Goal: Use online tool/utility: Utilize a website feature to perform a specific function

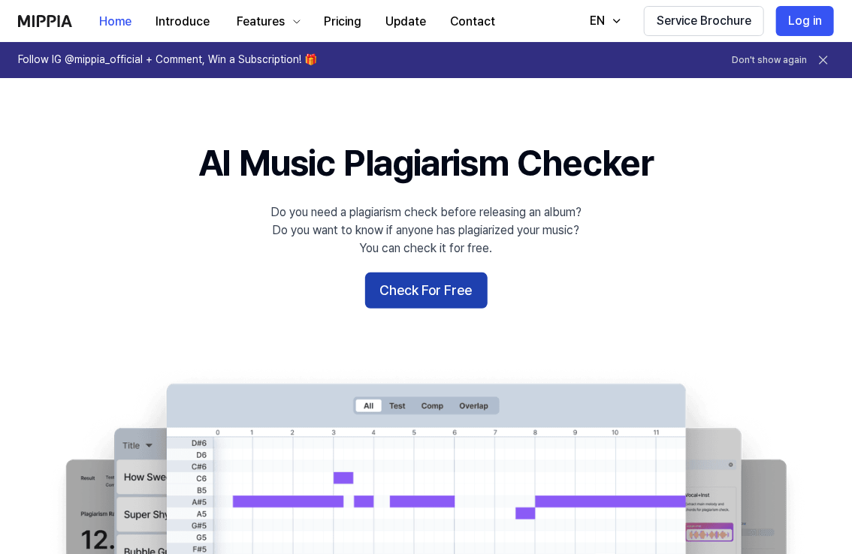
click at [413, 294] on button "Check For Free" at bounding box center [426, 291] width 122 height 36
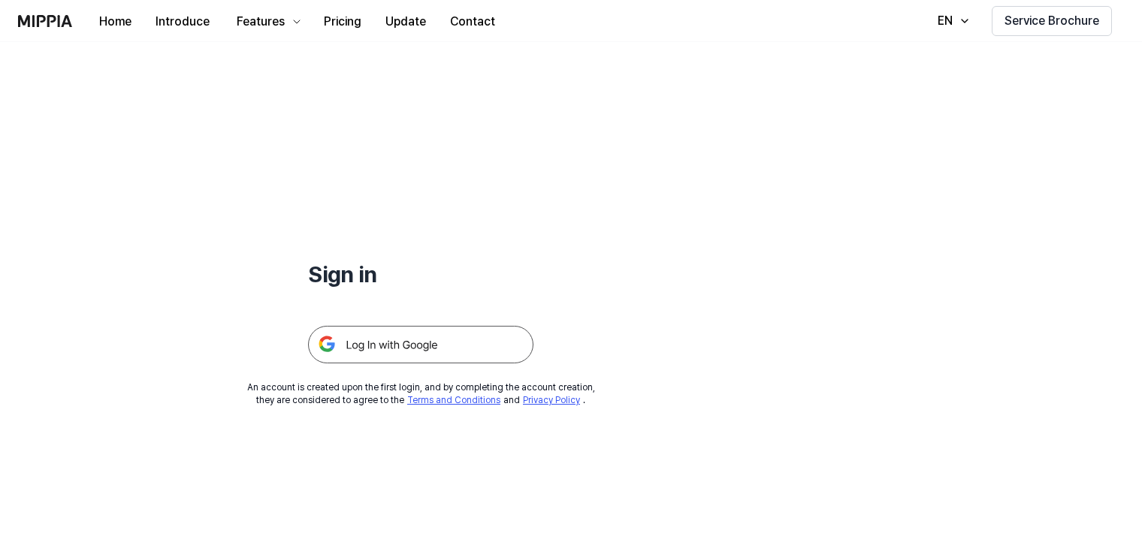
click at [460, 351] on img at bounding box center [420, 345] width 225 height 38
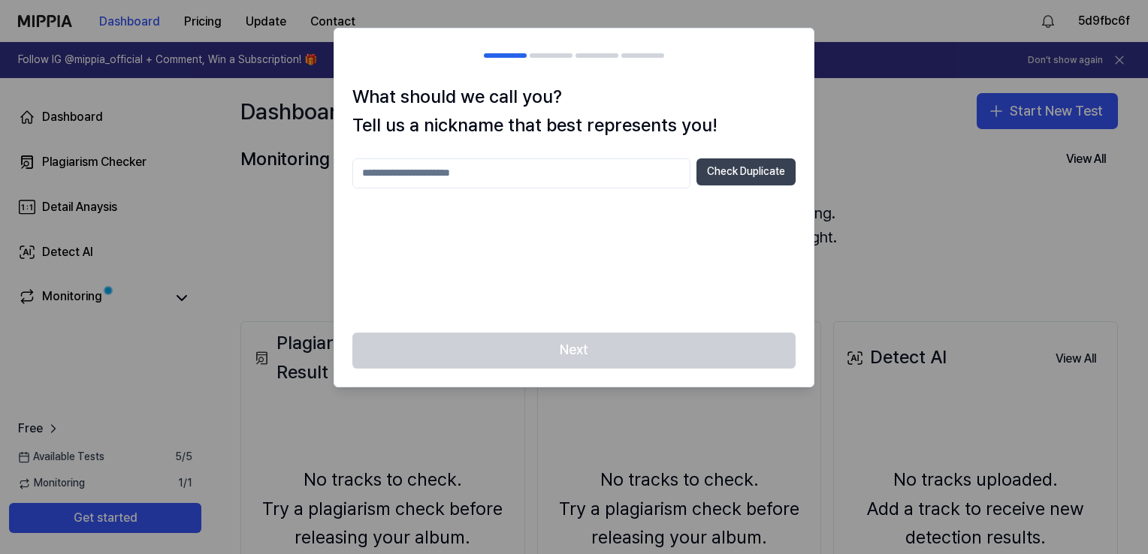
click at [761, 168] on button "Check Duplicate" at bounding box center [745, 172] width 99 height 27
click at [575, 176] on input "text" at bounding box center [521, 174] width 338 height 30
click at [547, 56] on div at bounding box center [551, 55] width 43 height 5
click at [548, 177] on input "text" at bounding box center [521, 174] width 338 height 30
